Goal: Find specific fact: Find specific fact

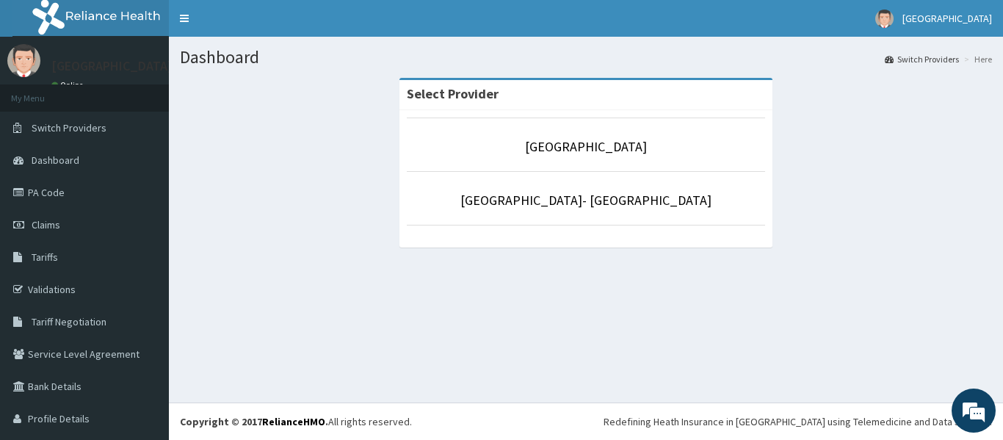
click at [63, 189] on link "PA Code" at bounding box center [84, 192] width 169 height 32
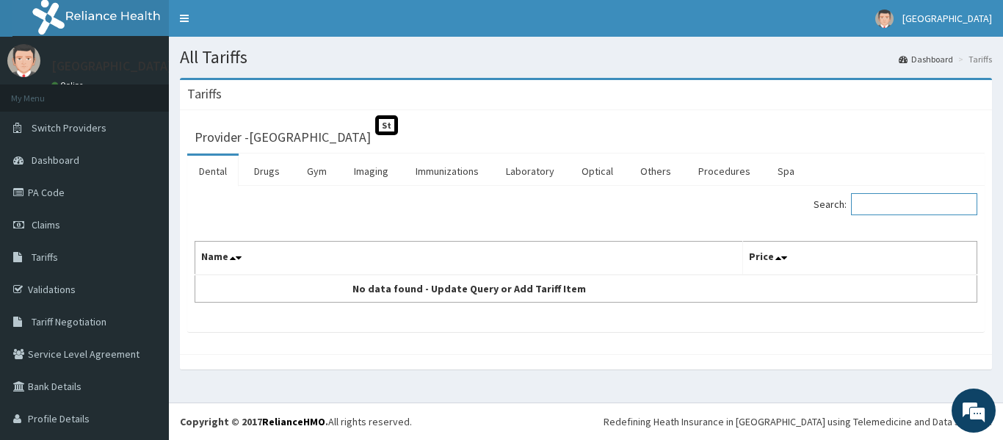
click at [867, 200] on input "Search:" at bounding box center [914, 204] width 126 height 22
paste input "[MEDICAL_DATA]"
type input "[MEDICAL_DATA]"
